Goal: Transaction & Acquisition: Purchase product/service

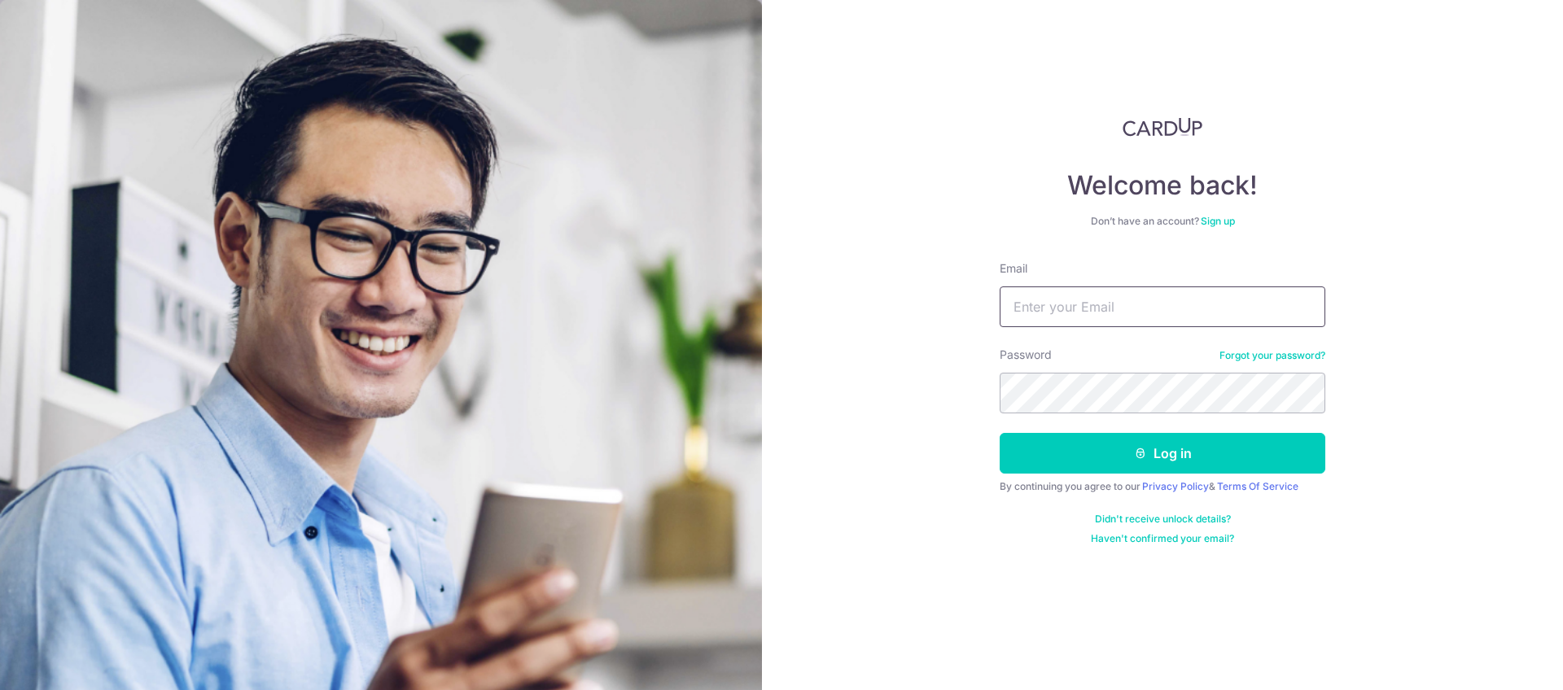
click at [1060, 308] on input "Email" at bounding box center [1163, 307] width 326 height 41
type input "[EMAIL_ADDRESS][DOMAIN_NAME]"
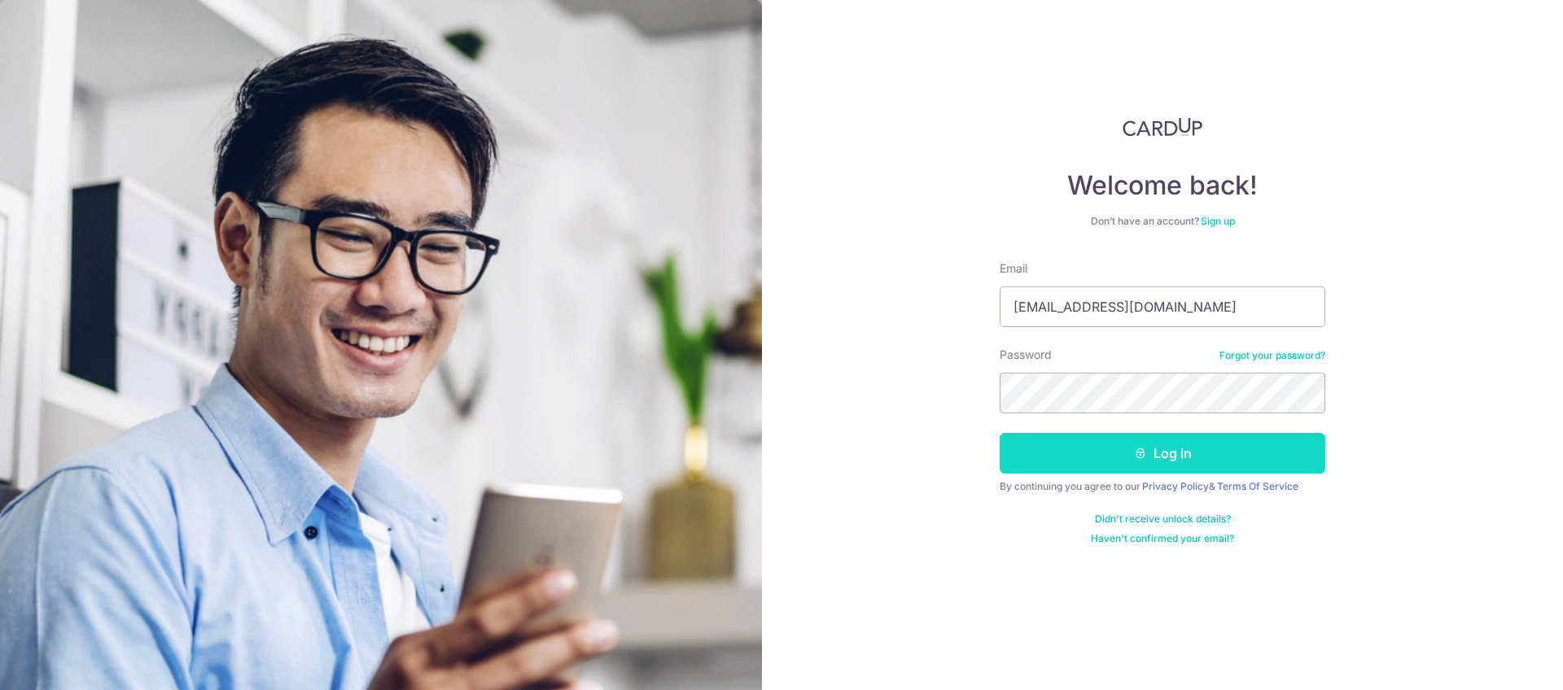
click at [1115, 453] on button "Log in" at bounding box center [1163, 453] width 326 height 41
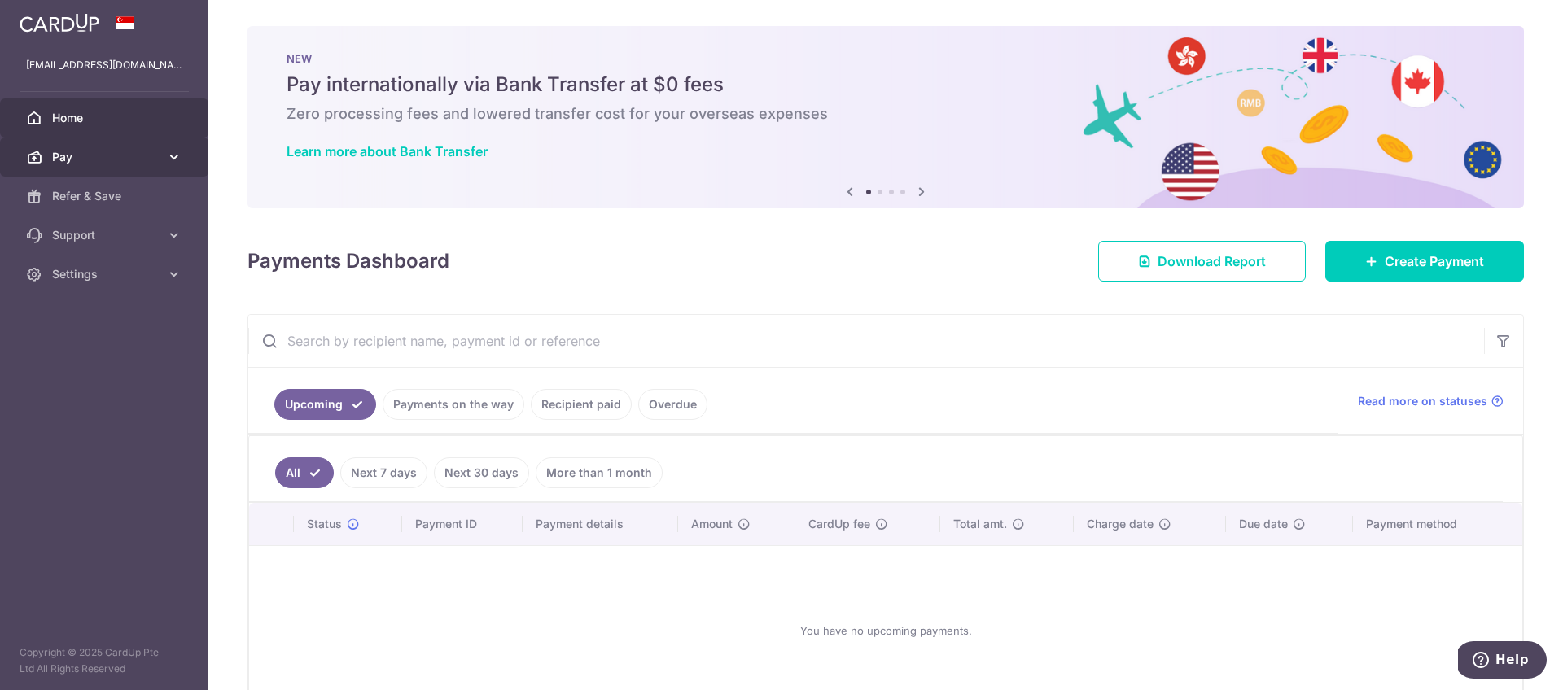
click at [102, 168] on link "Pay" at bounding box center [104, 157] width 208 height 39
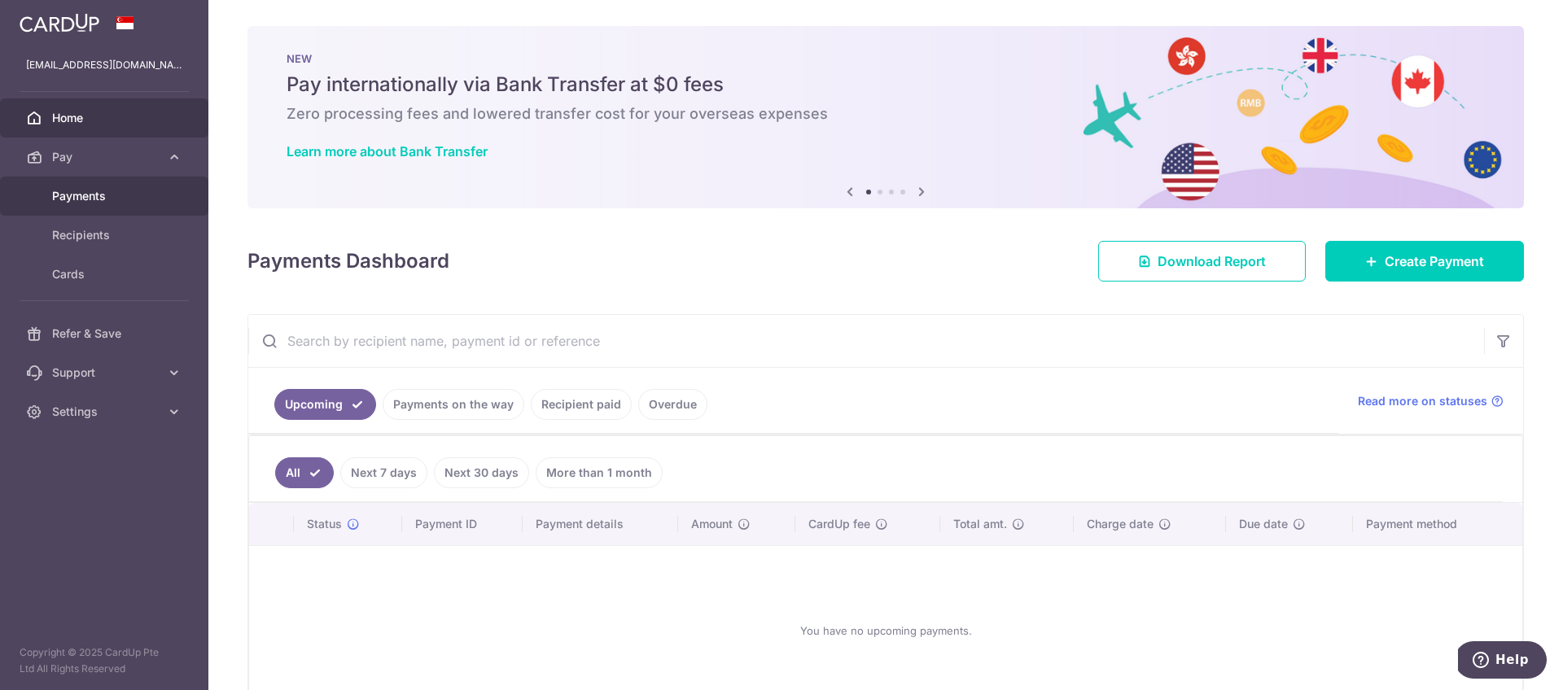
click at [94, 196] on span "Payments" at bounding box center [105, 196] width 107 height 16
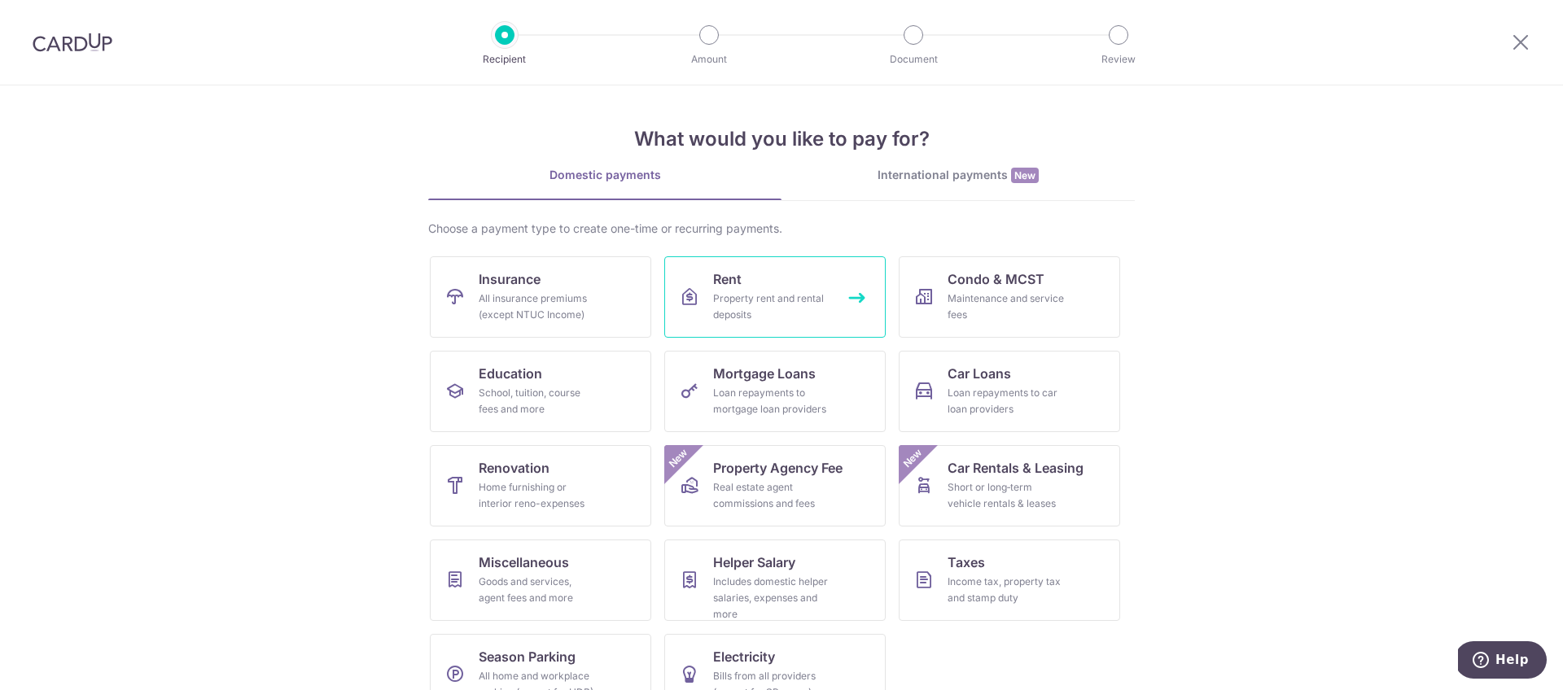
click at [779, 304] on div "Property rent and rental deposits" at bounding box center [771, 307] width 117 height 33
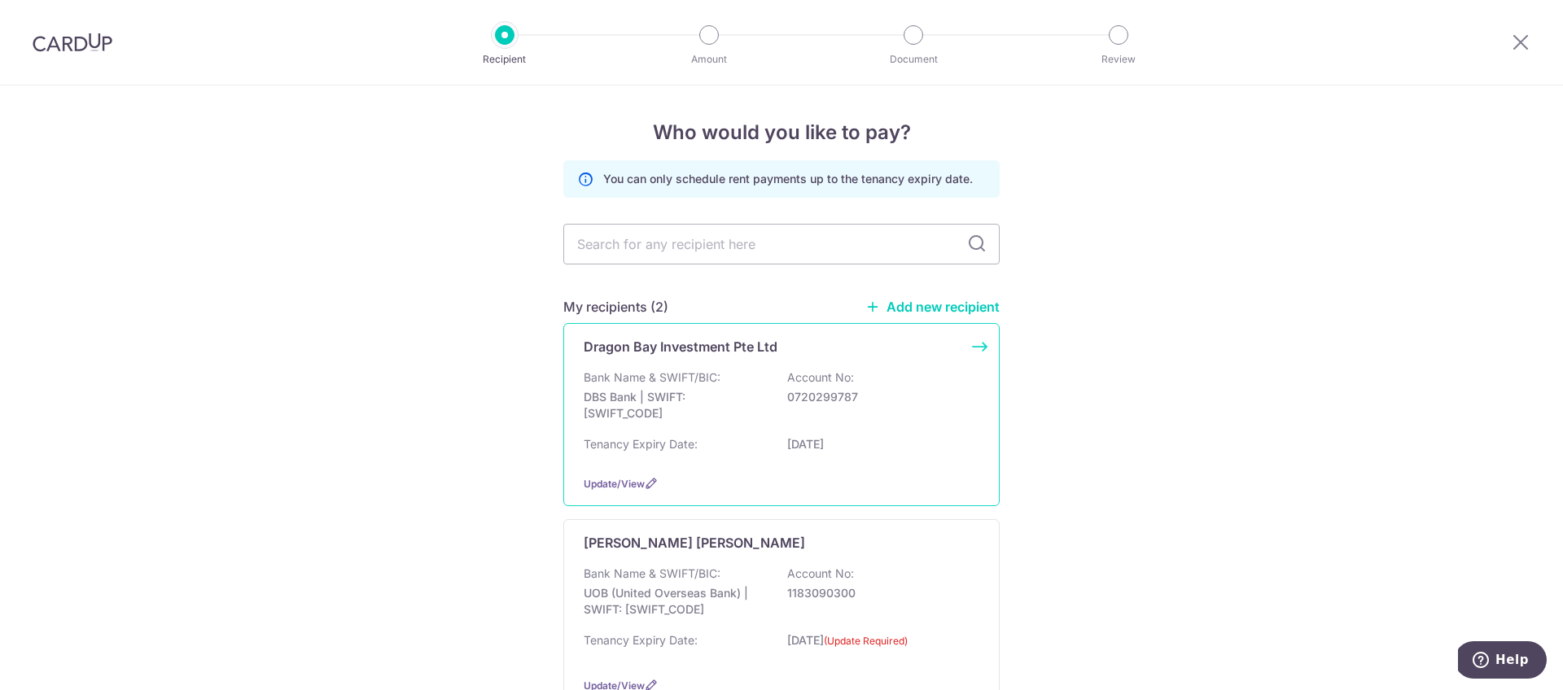
click at [750, 424] on div "Bank Name & SWIFT/BIC: DBS Bank | SWIFT: DBSSSGSGXXX Account No: 0720299787" at bounding box center [782, 400] width 396 height 60
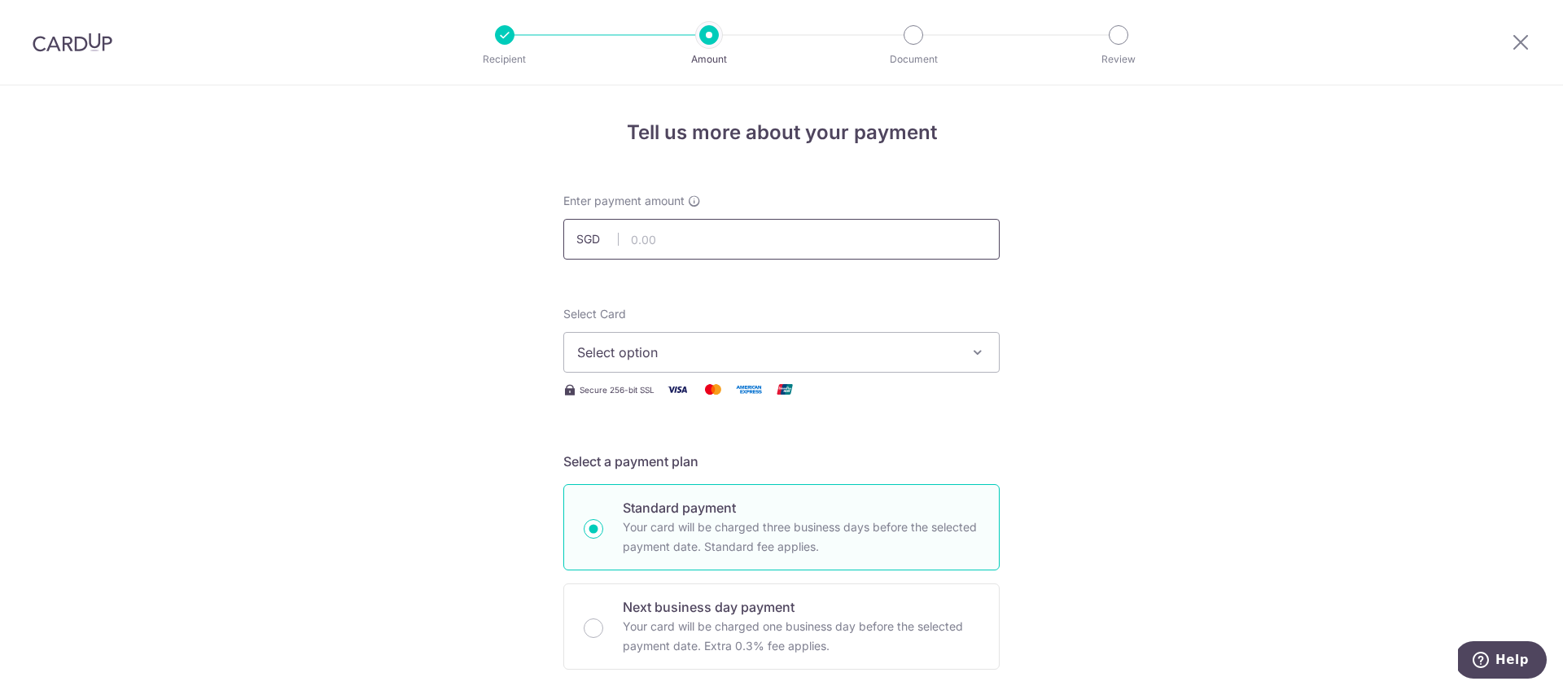
click at [698, 238] on input "text" at bounding box center [781, 239] width 436 height 41
type input "8,250.00"
click at [685, 366] on button "Select option" at bounding box center [781, 352] width 436 height 41
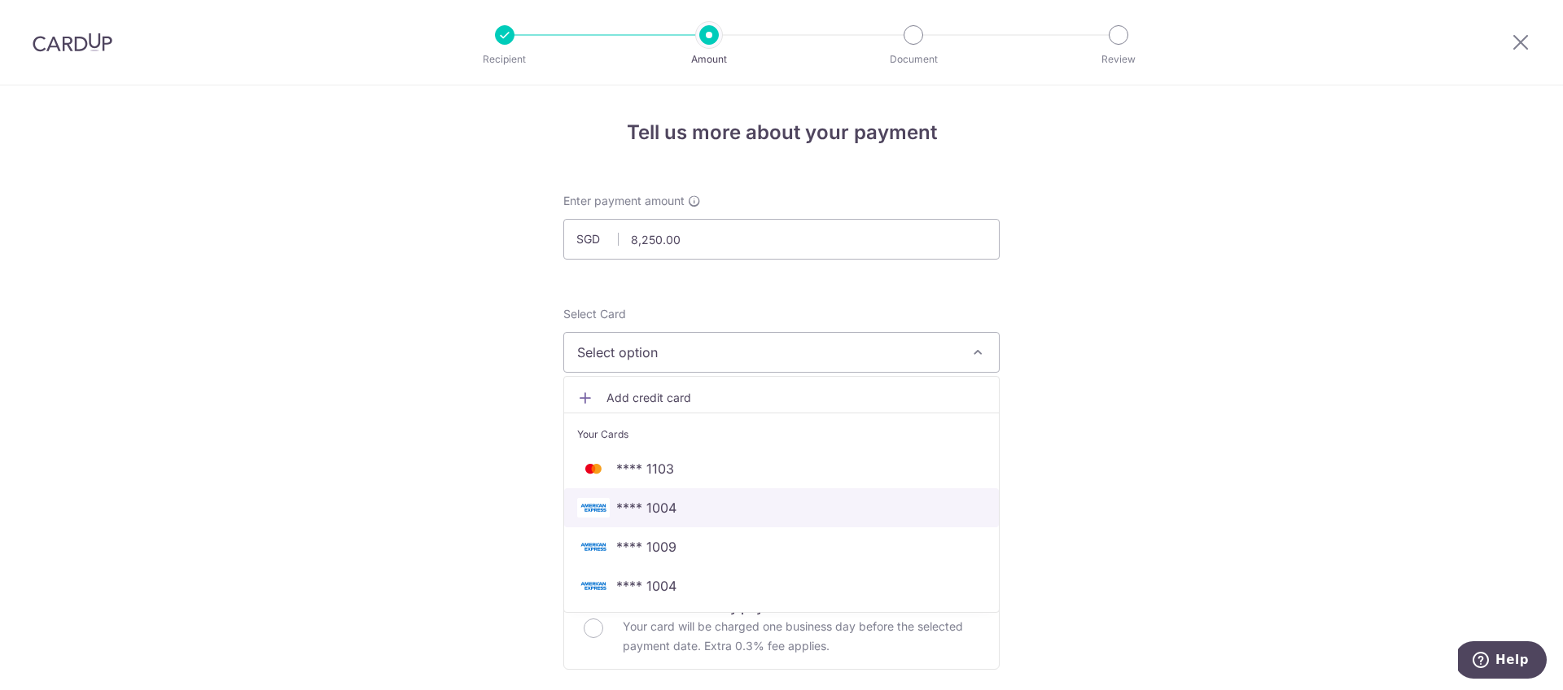
click at [661, 504] on span "**** 1004" at bounding box center [646, 508] width 60 height 20
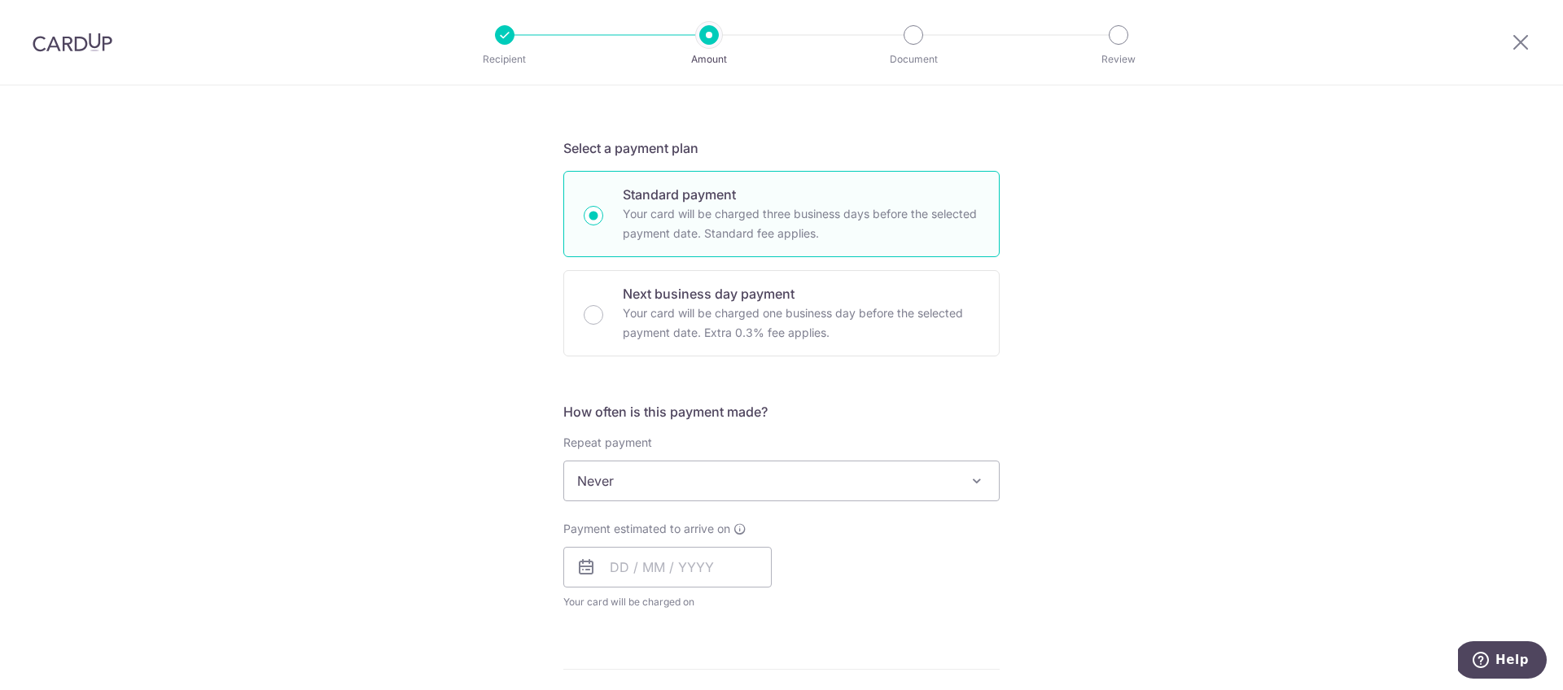
scroll to position [318, 0]
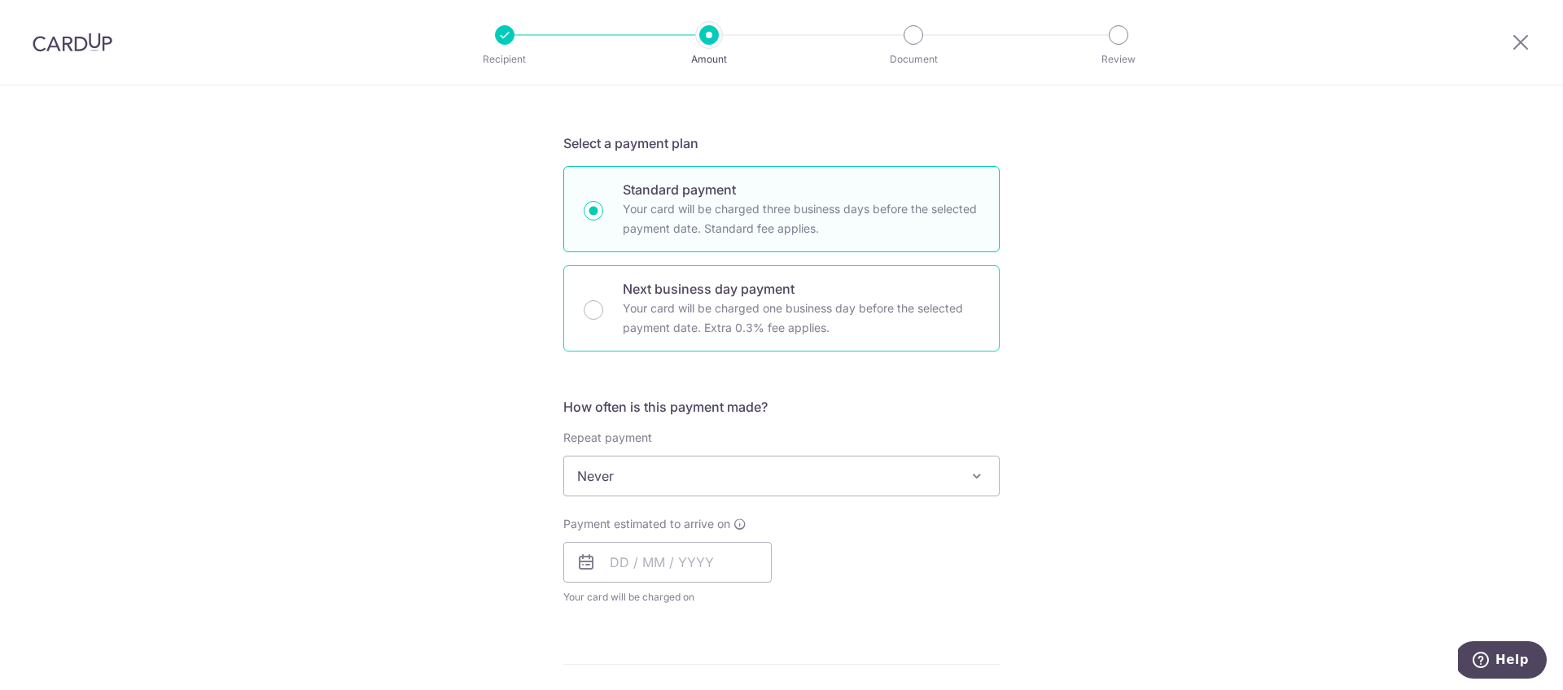
click at [851, 328] on p "Your card will be charged one business day before the selected payment date. Ex…" at bounding box center [801, 318] width 357 height 39
click at [603, 320] on input "Next business day payment Your card will be charged one business day before the…" at bounding box center [594, 310] width 20 height 20
radio input "false"
radio input "true"
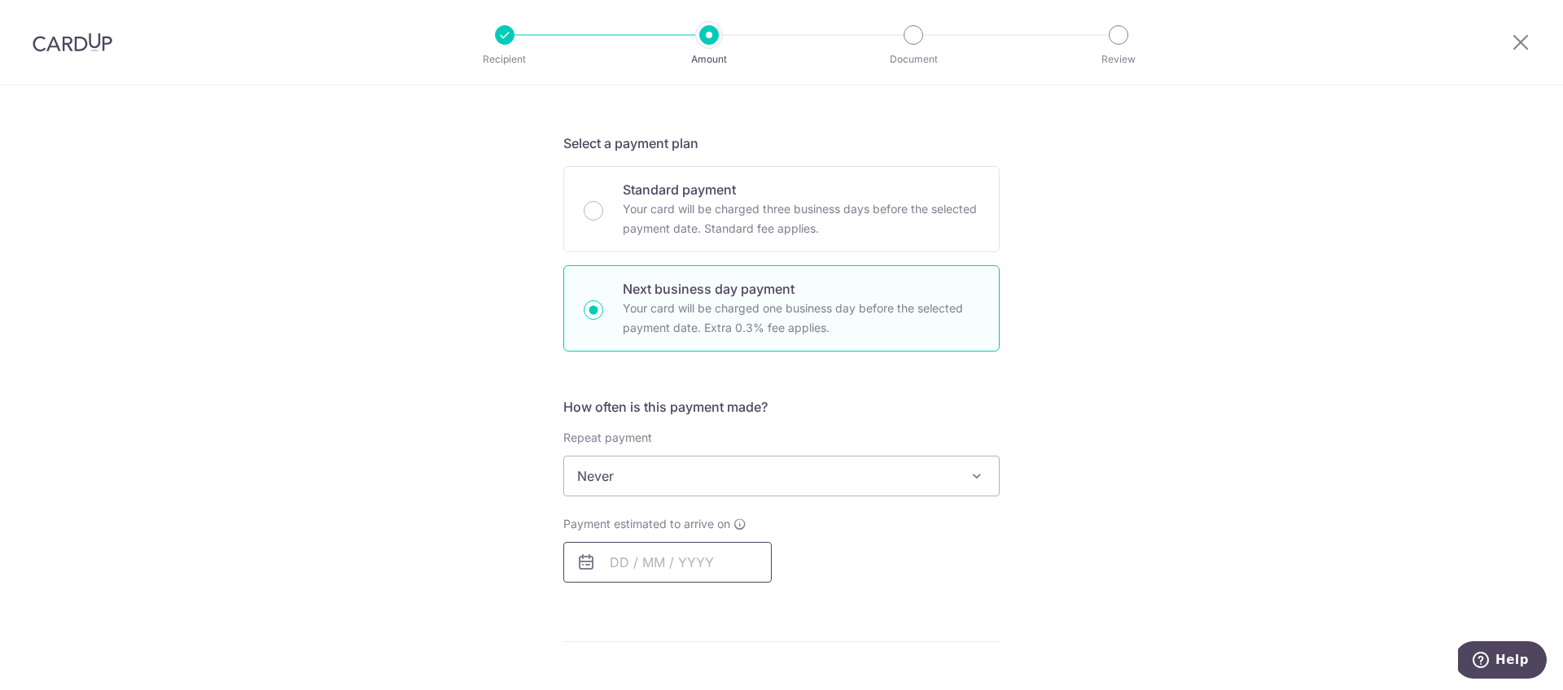
click at [614, 571] on input "text" at bounding box center [667, 562] width 208 height 41
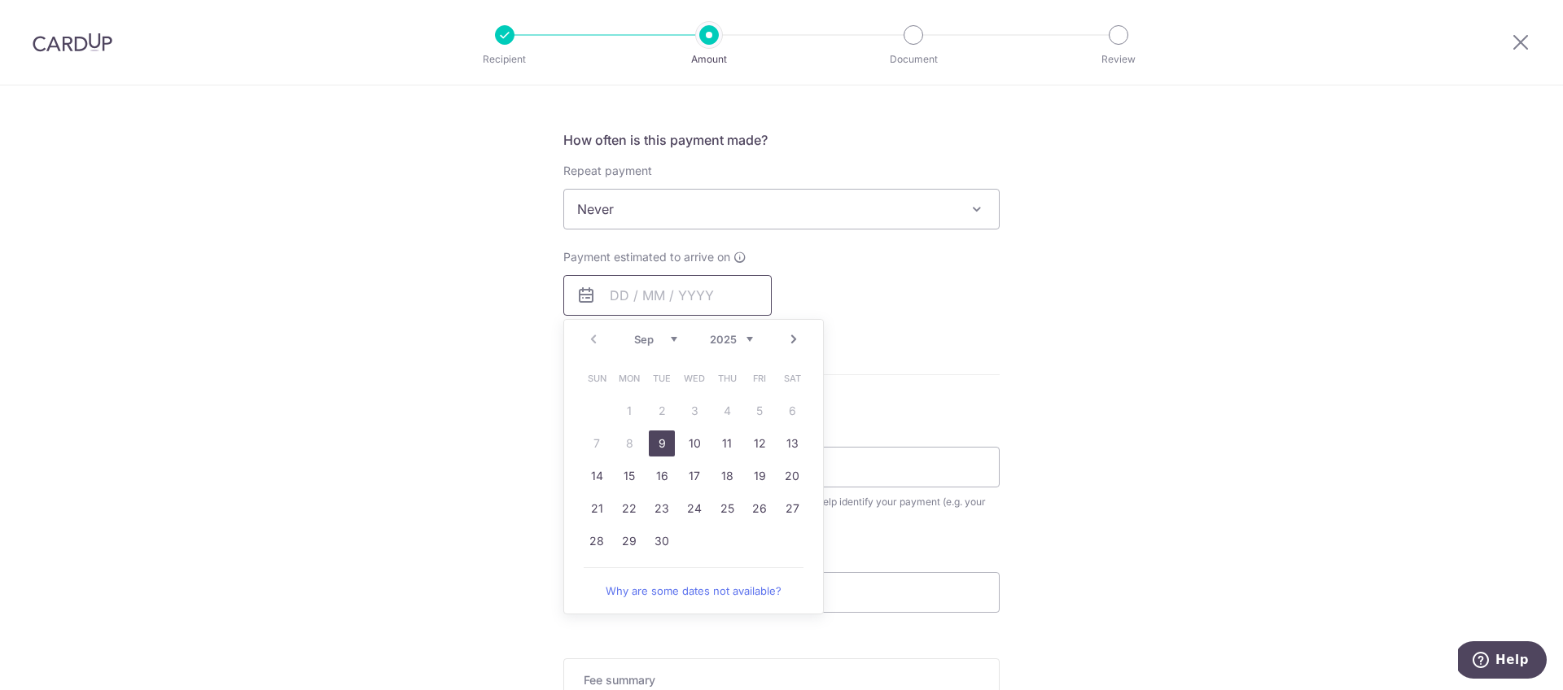
scroll to position [589, 0]
drag, startPoint x: 656, startPoint y: 444, endPoint x: 1210, endPoint y: 346, distance: 563.0
click at [655, 444] on link "9" at bounding box center [662, 440] width 26 height 26
type input "09/09/2025"
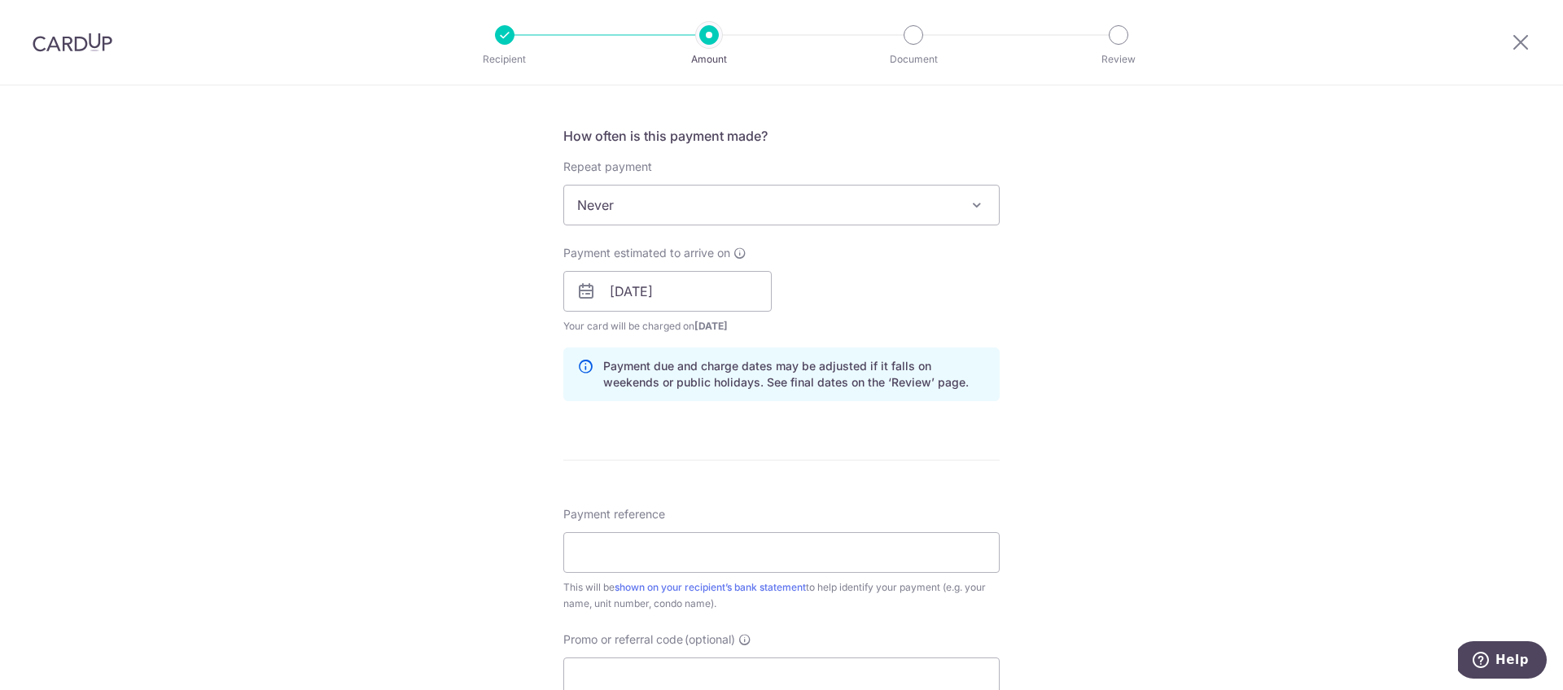
drag, startPoint x: 1225, startPoint y: 350, endPoint x: 1216, endPoint y: 350, distance: 9.0
click at [1223, 350] on div "Tell us more about your payment Enter payment amount SGD 8,250.00 8250.00 Selec…" at bounding box center [781, 305] width 1563 height 1618
click at [780, 558] on input "Payment reference" at bounding box center [781, 552] width 436 height 41
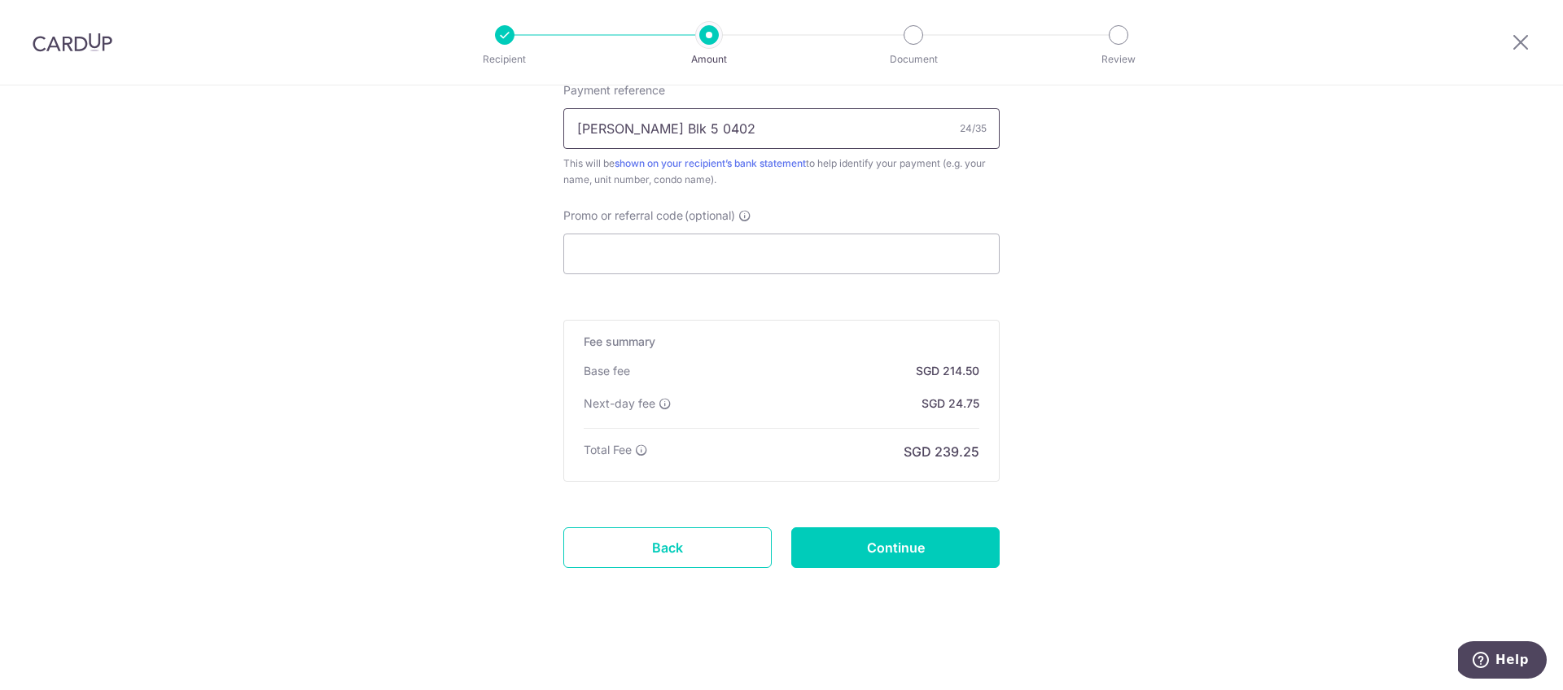
scroll to position [1013, 0]
type input "Montgomery RP Blk 5 0402"
click at [953, 546] on input "Continue" at bounding box center [895, 548] width 208 height 41
type input "Create Schedule"
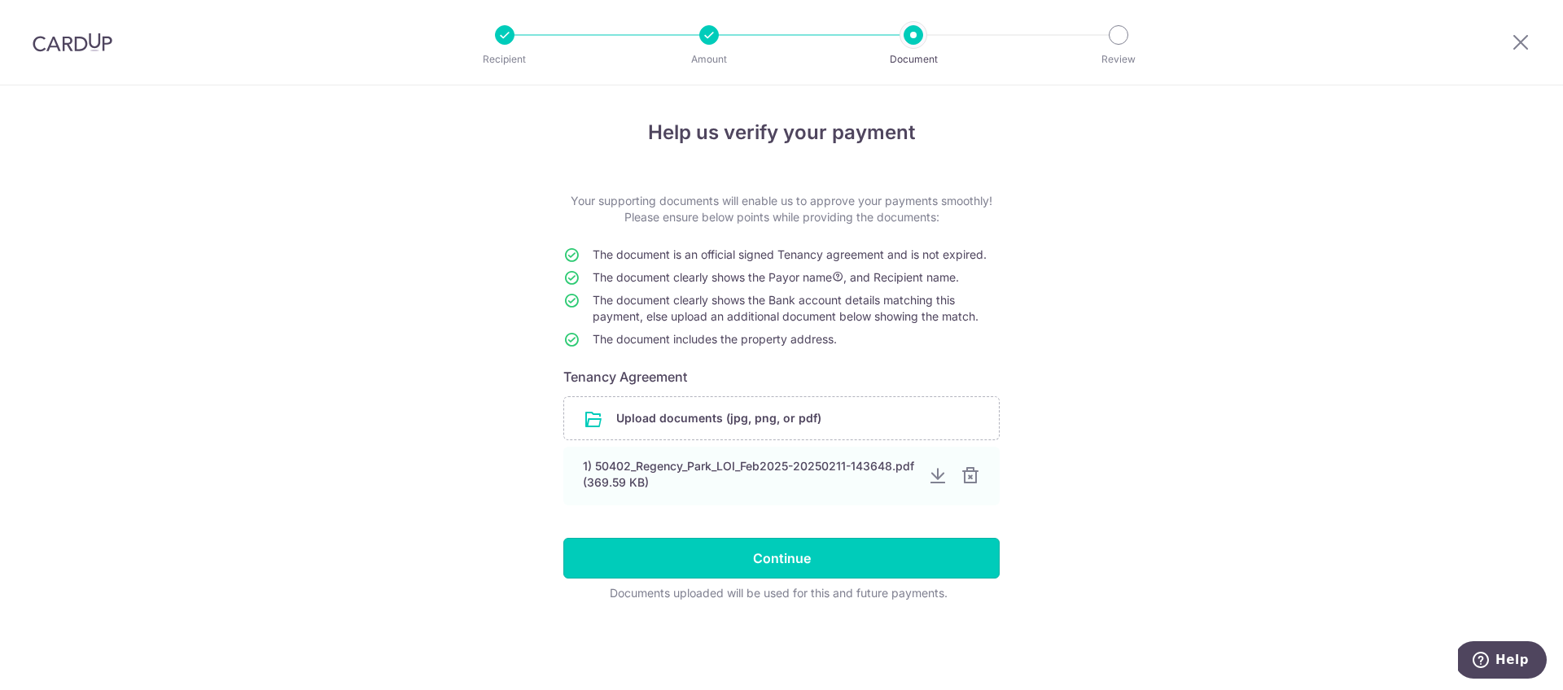
click at [821, 556] on input "Continue" at bounding box center [781, 558] width 436 height 41
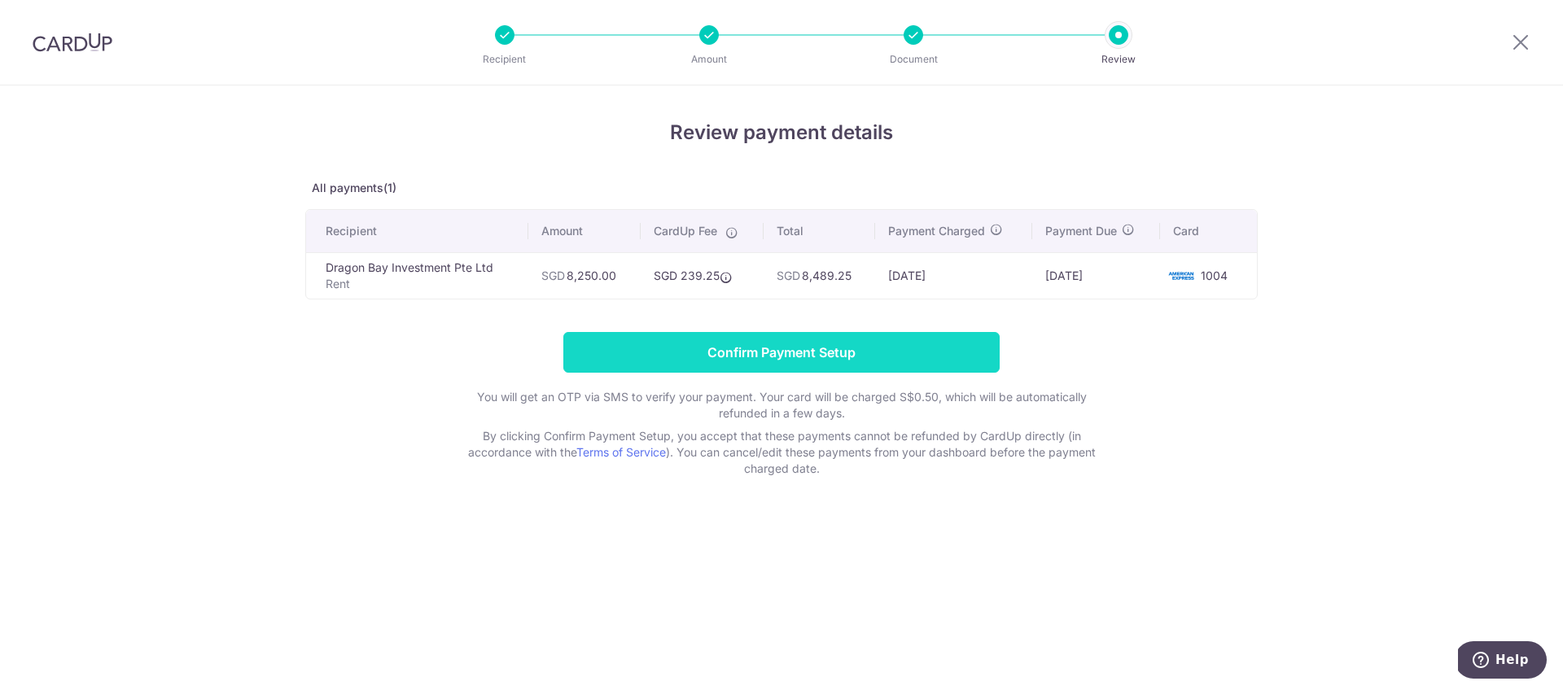
click at [849, 357] on input "Confirm Payment Setup" at bounding box center [781, 352] width 436 height 41
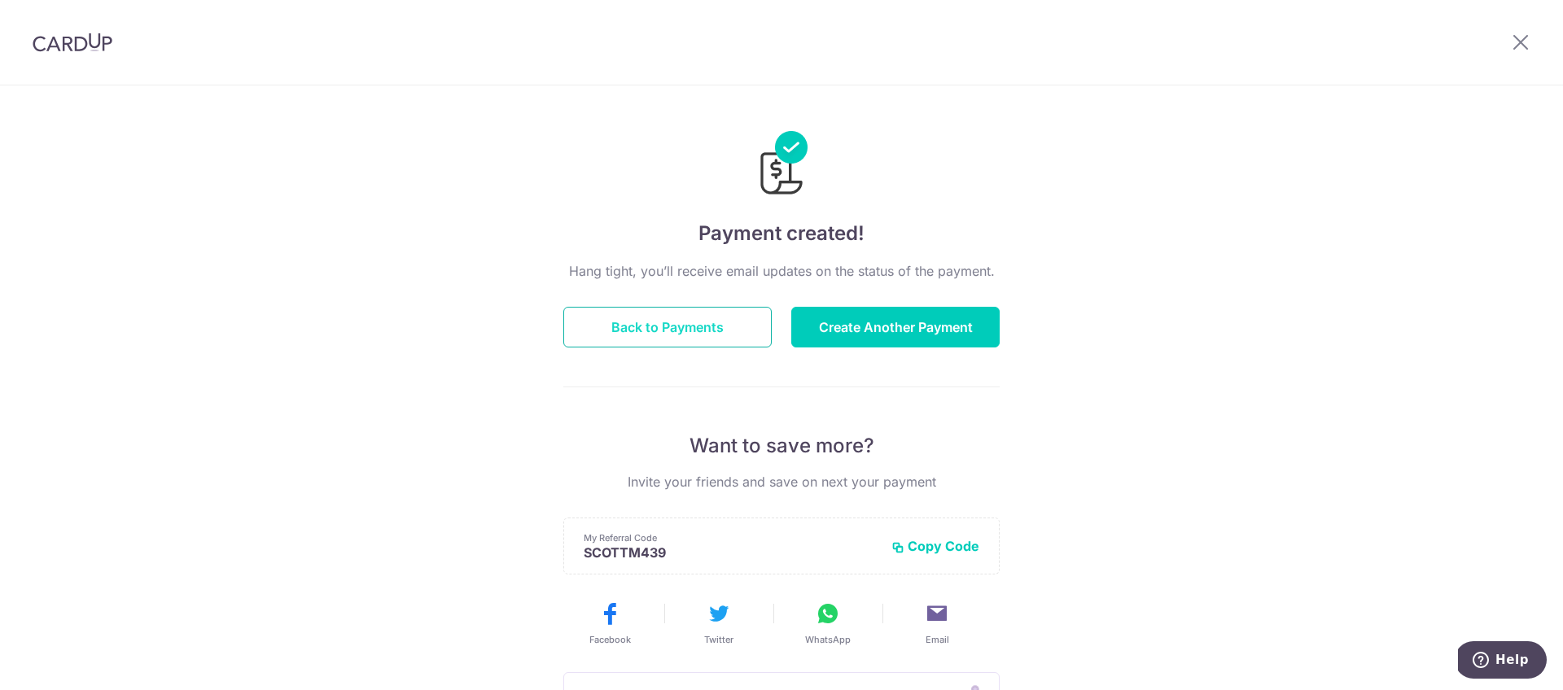
click at [707, 337] on button "Back to Payments" at bounding box center [667, 327] width 208 height 41
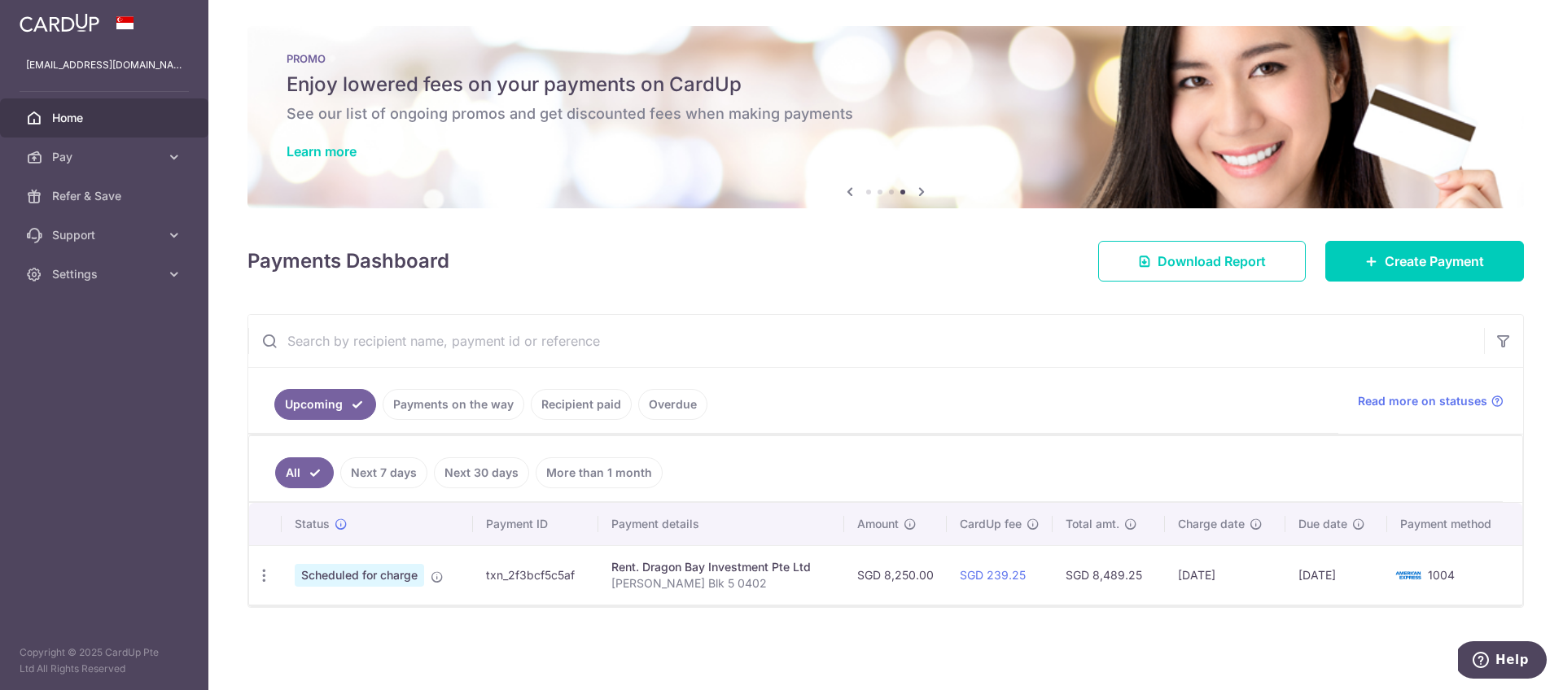
click at [1061, 684] on div "× Pause Schedule Pause all future payments in this series Pause just this one p…" at bounding box center [885, 345] width 1354 height 690
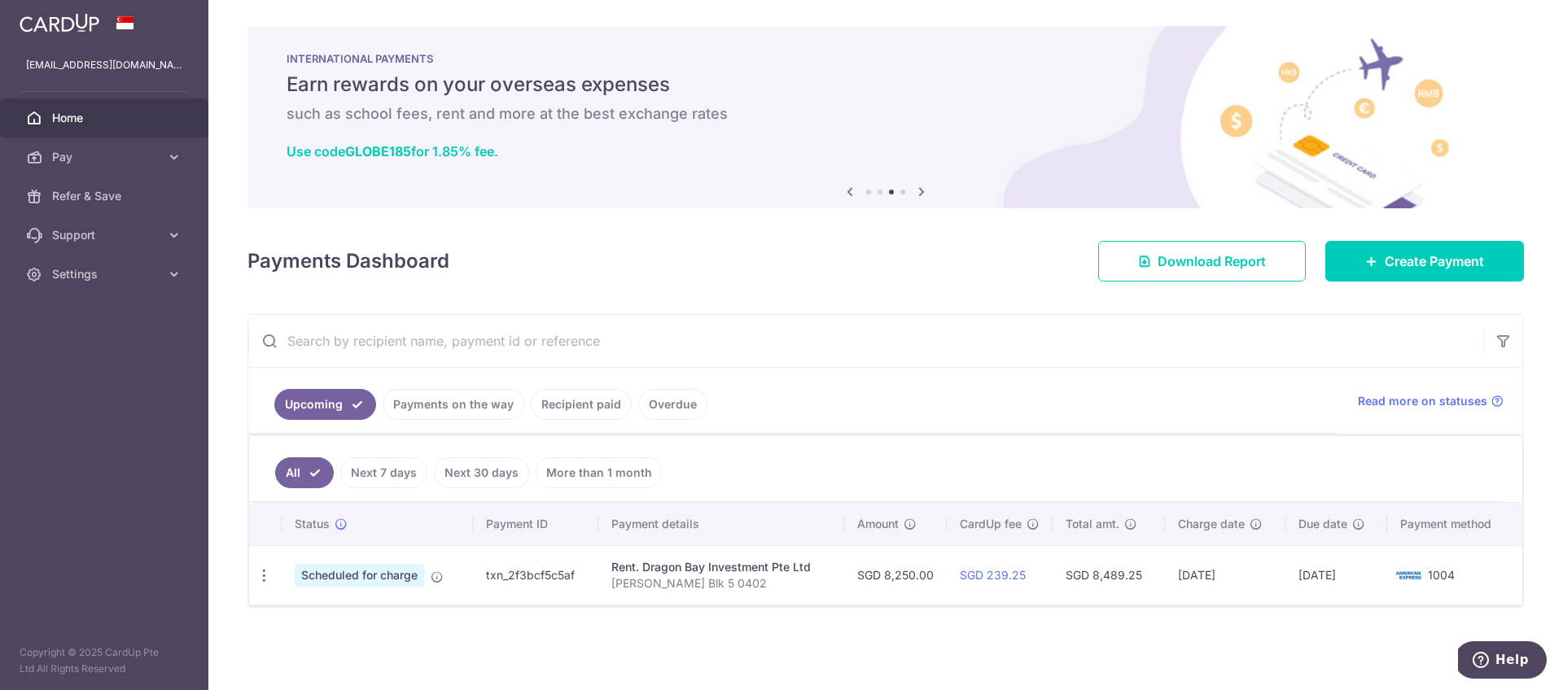
click at [28, 118] on icon at bounding box center [34, 118] width 16 height 16
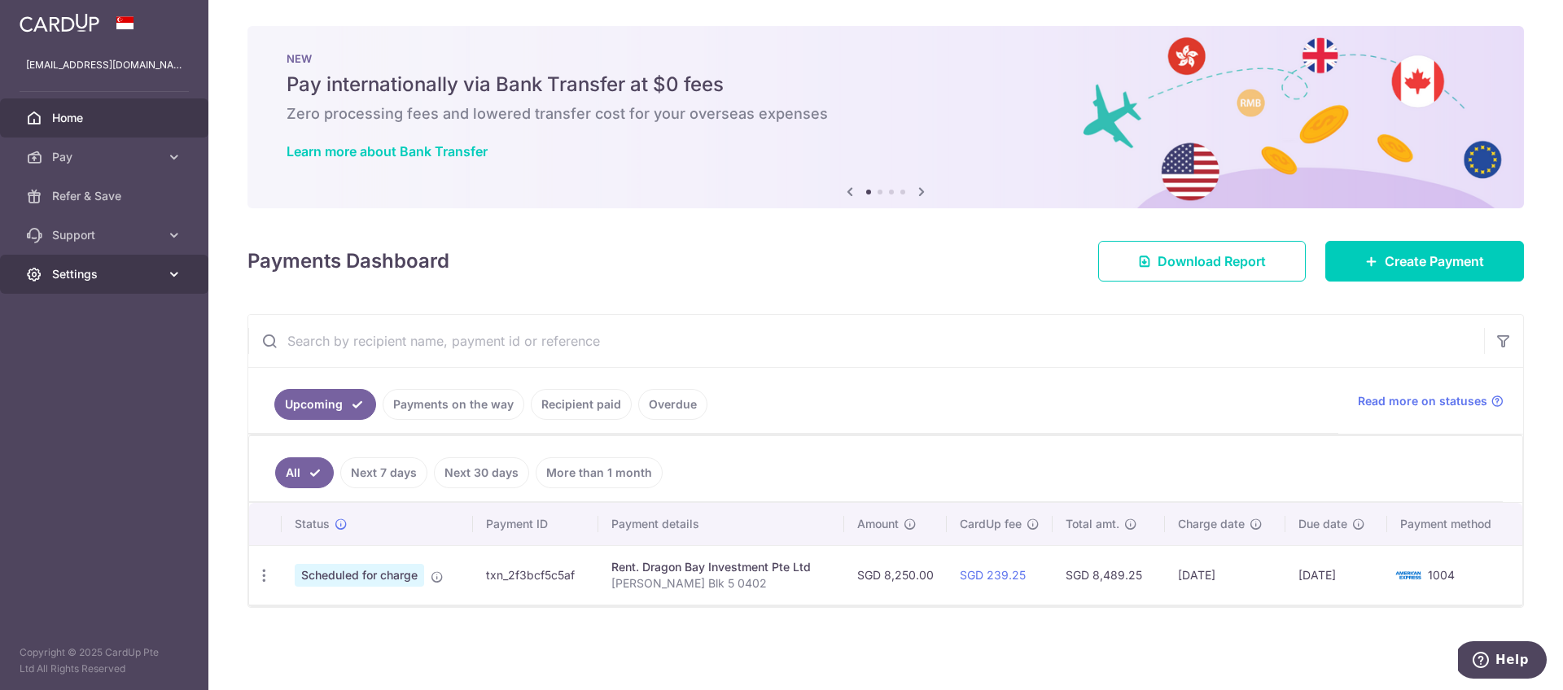
drag, startPoint x: 133, startPoint y: 273, endPoint x: 129, endPoint y: 287, distance: 14.4
click at [133, 273] on span "Settings" at bounding box center [105, 274] width 107 height 16
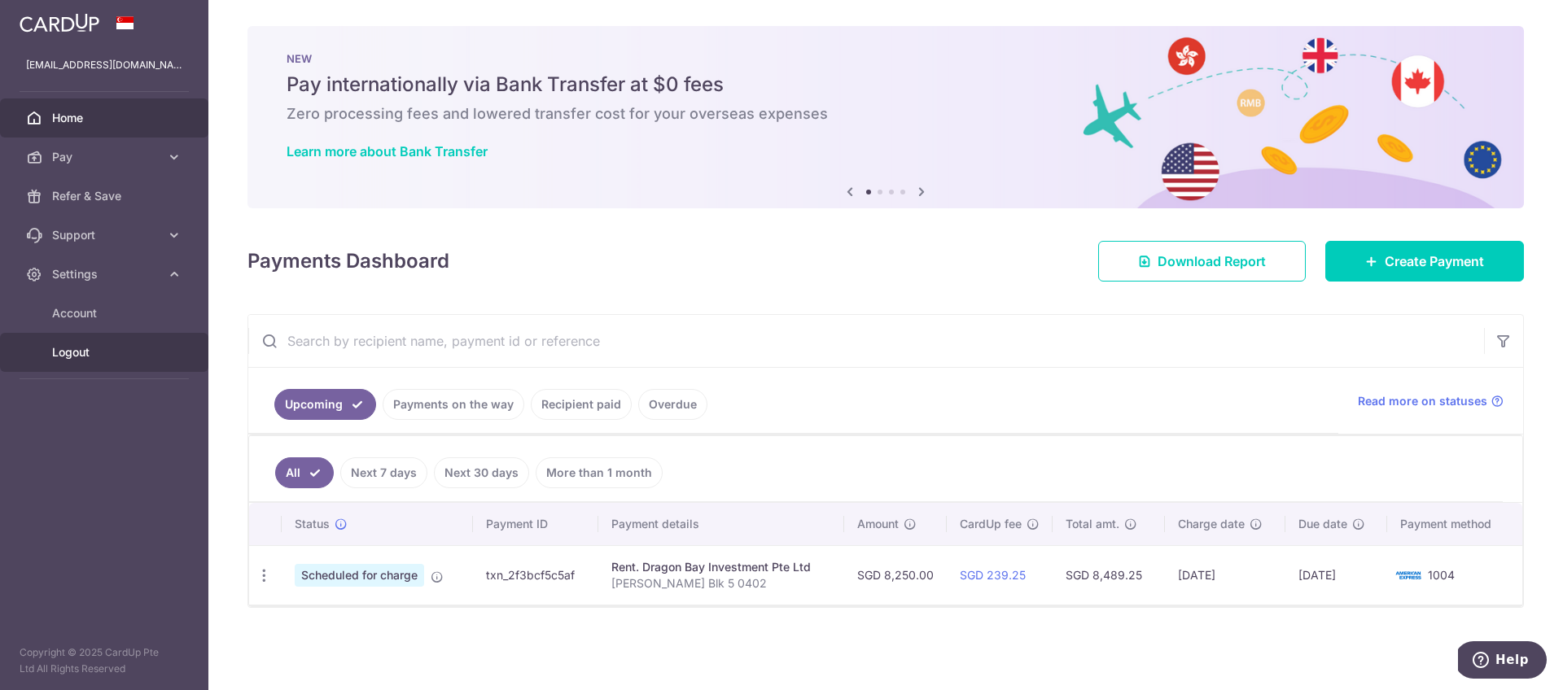
click at [69, 348] on span "Logout" at bounding box center [105, 352] width 107 height 16
